Goal: Information Seeking & Learning: Learn about a topic

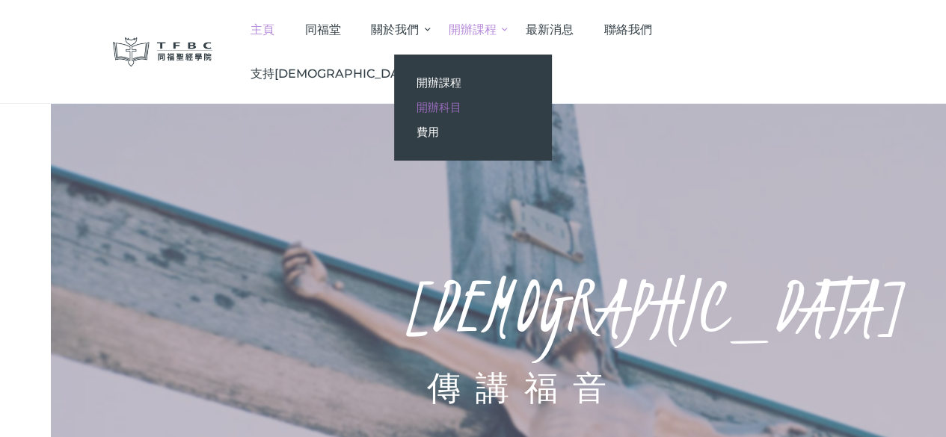
click at [461, 108] on span "開辦科目" at bounding box center [438, 107] width 45 height 14
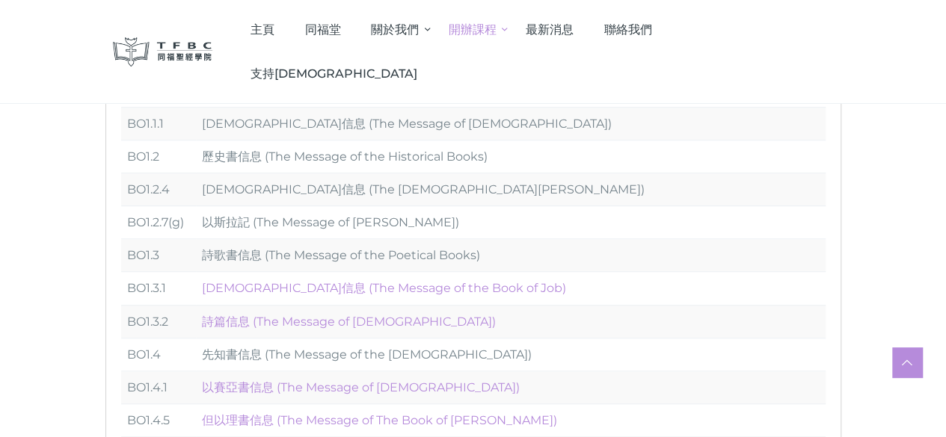
scroll to position [224, 0]
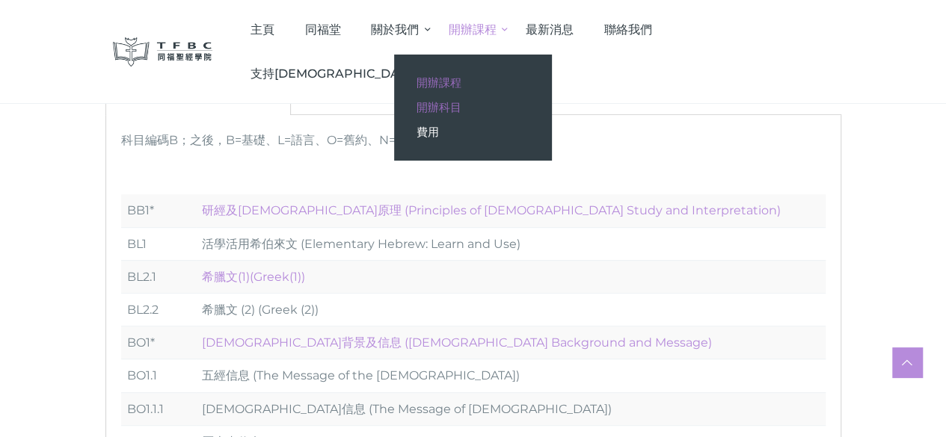
click at [461, 84] on span "開辦課程" at bounding box center [438, 83] width 45 height 14
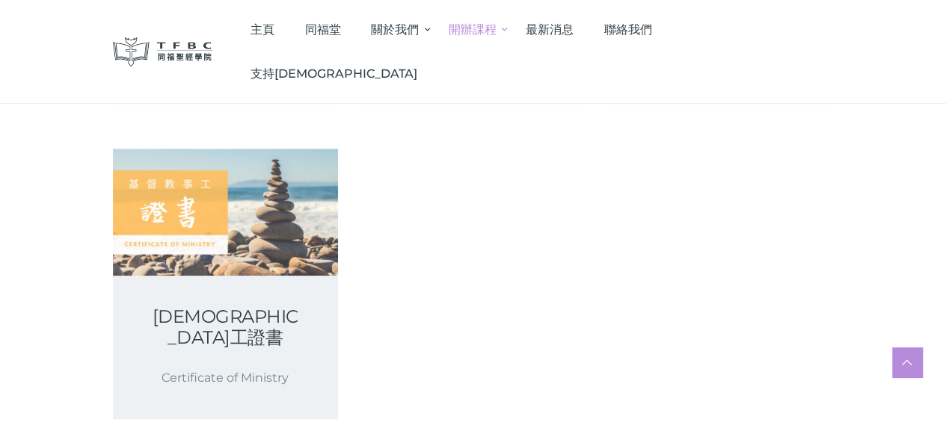
scroll to position [523, 0]
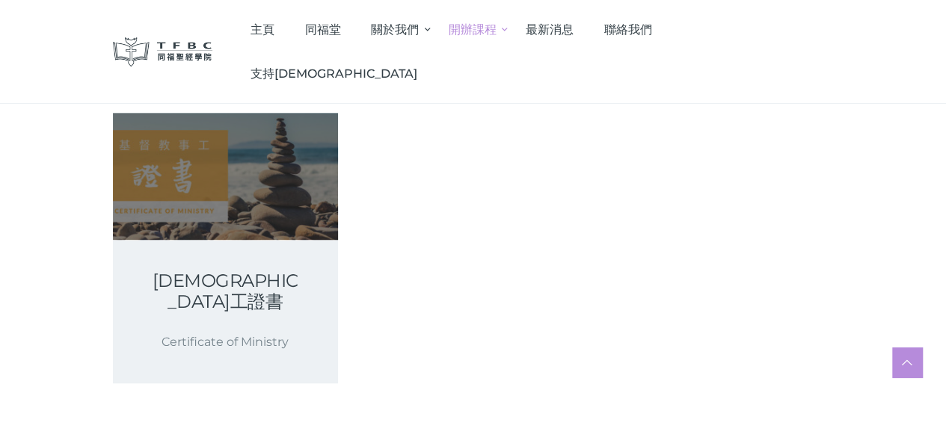
click at [160, 212] on link at bounding box center [225, 176] width 225 height 126
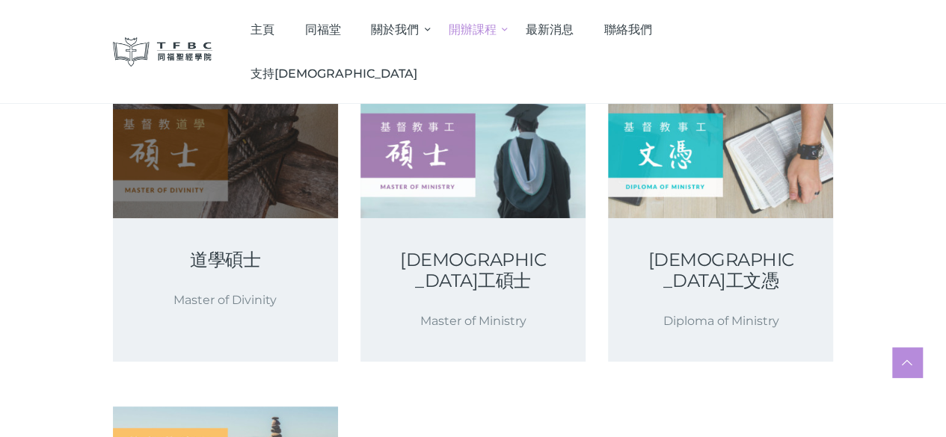
scroll to position [150, 0]
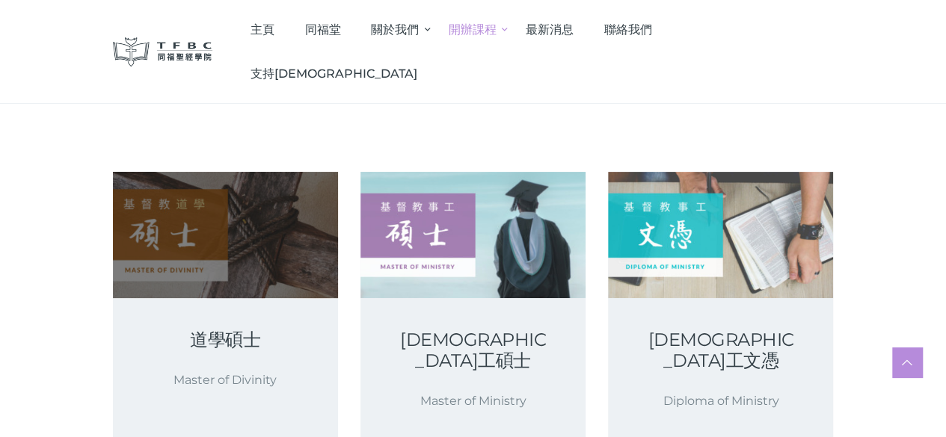
click at [158, 238] on link at bounding box center [225, 235] width 225 height 126
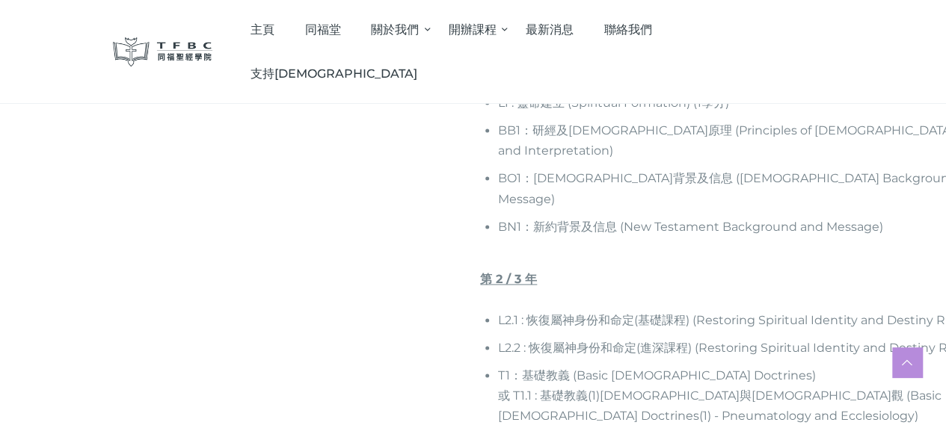
scroll to position [1045, 0]
